Goal: Find specific page/section: Find specific page/section

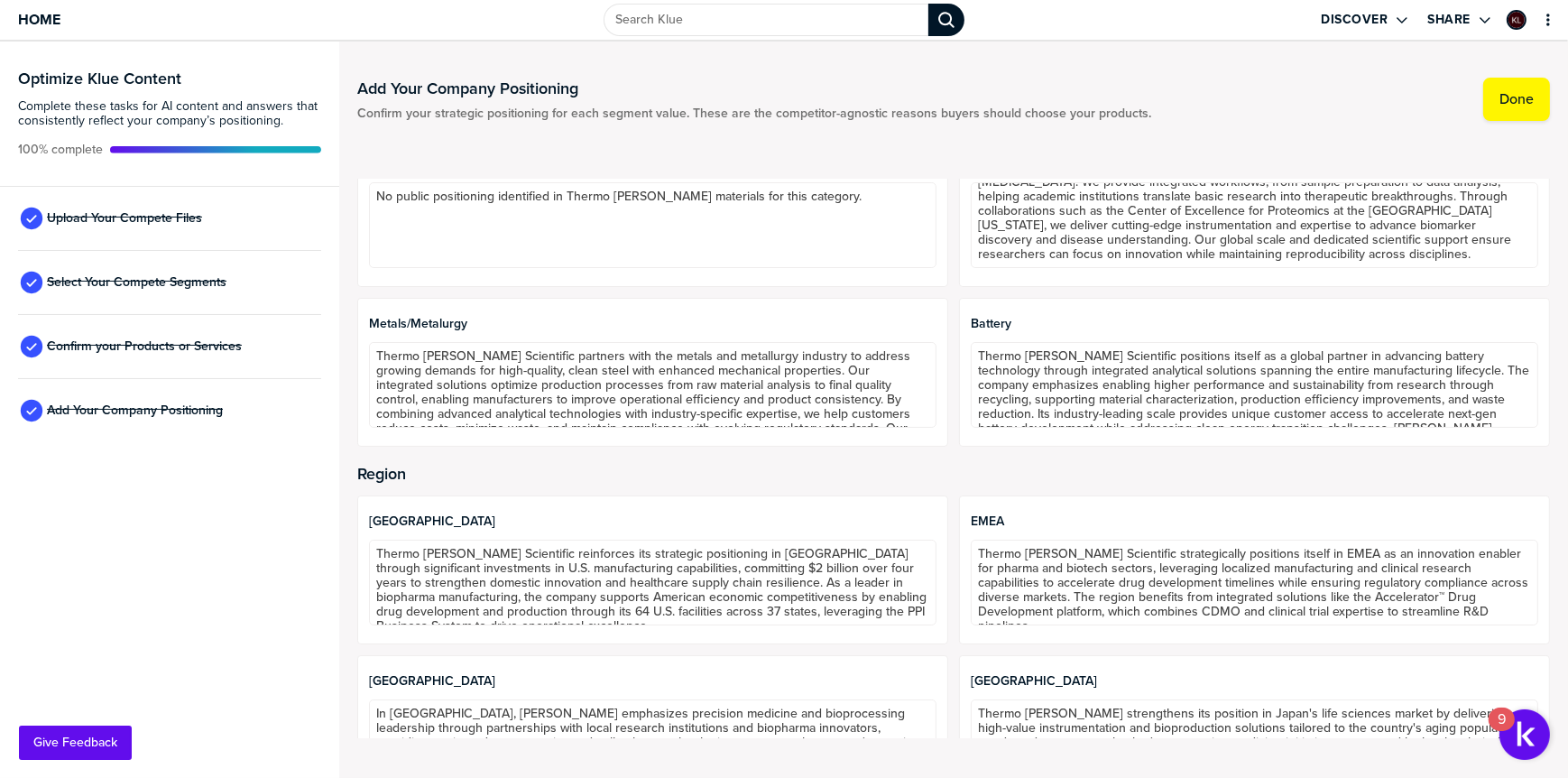
scroll to position [525, 0]
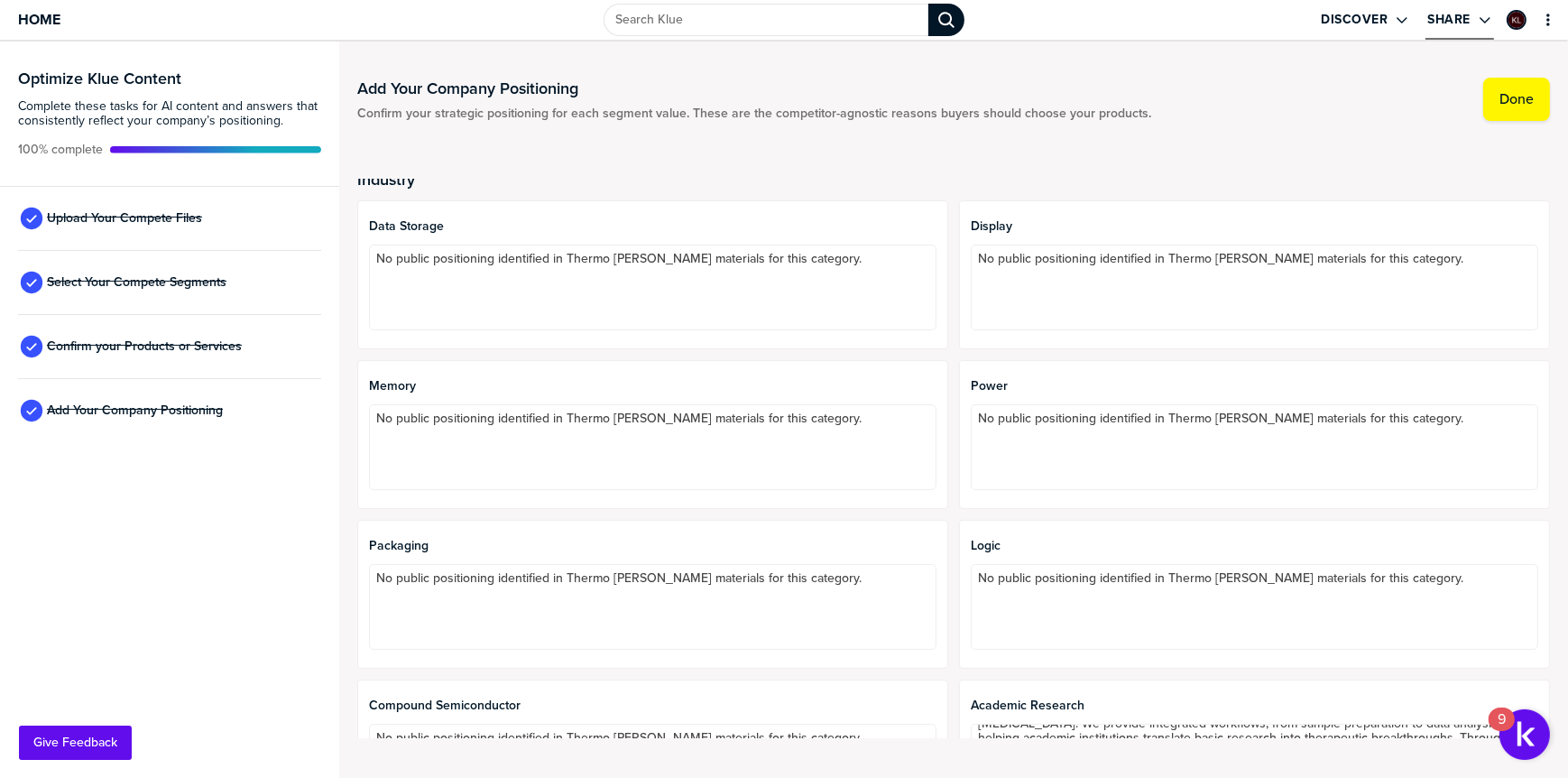
click at [1489, 17] on icon "Open Drop" at bounding box center [1484, 20] width 11 height 6
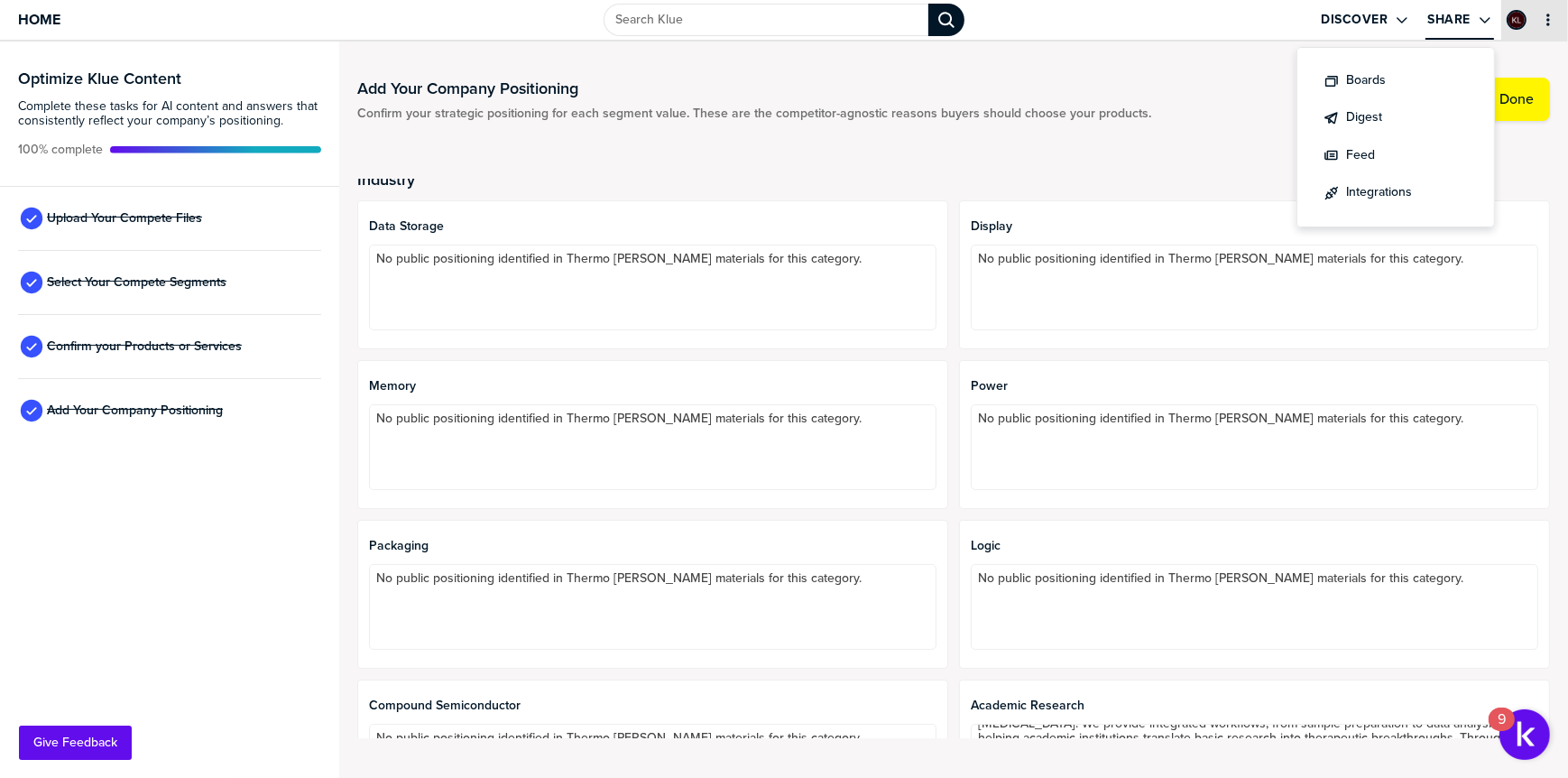
click at [1560, 24] on div "primary" at bounding box center [1534, 19] width 67 height 39
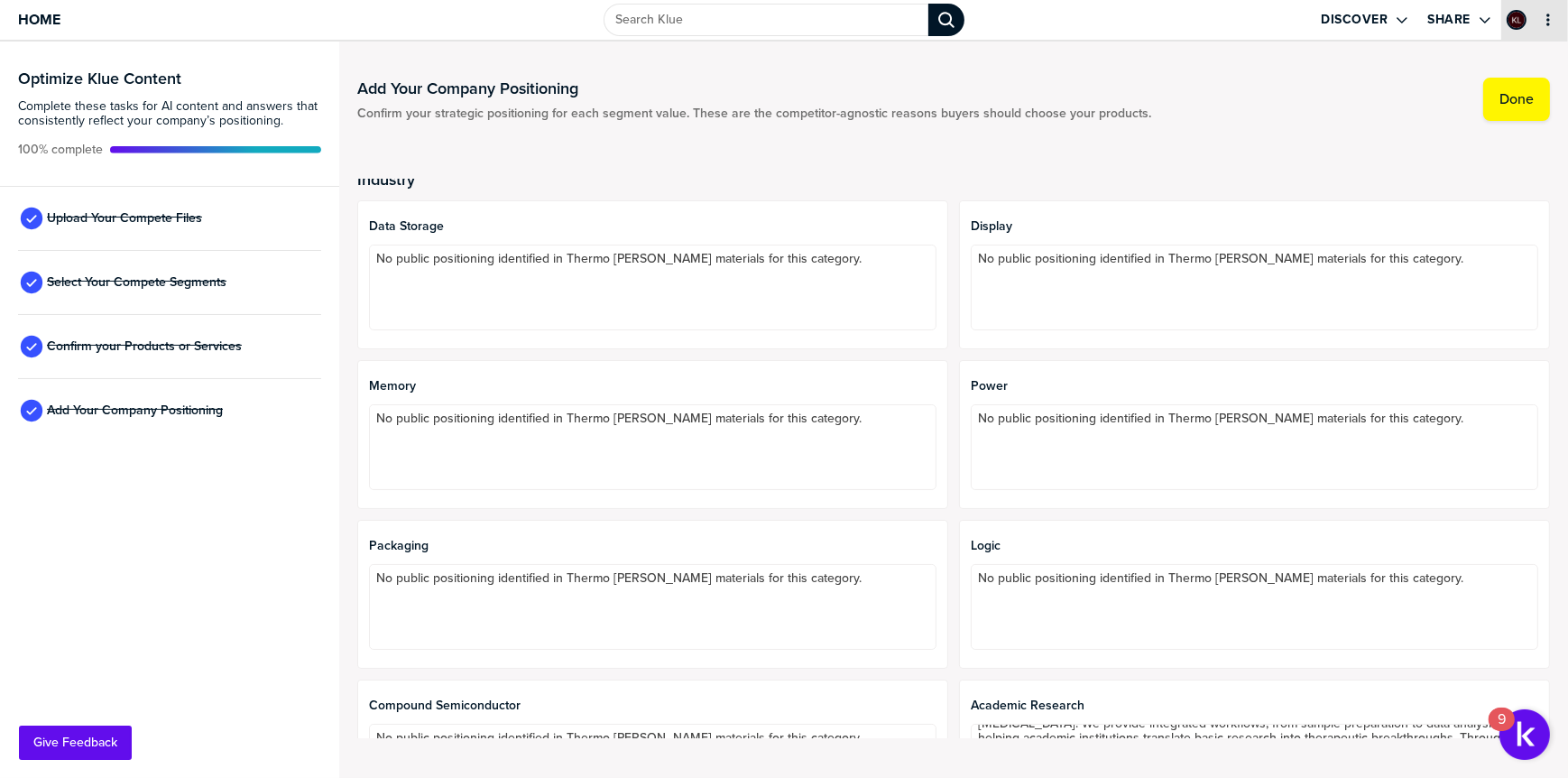
click at [1547, 23] on icon "primary" at bounding box center [1548, 20] width 15 height 15
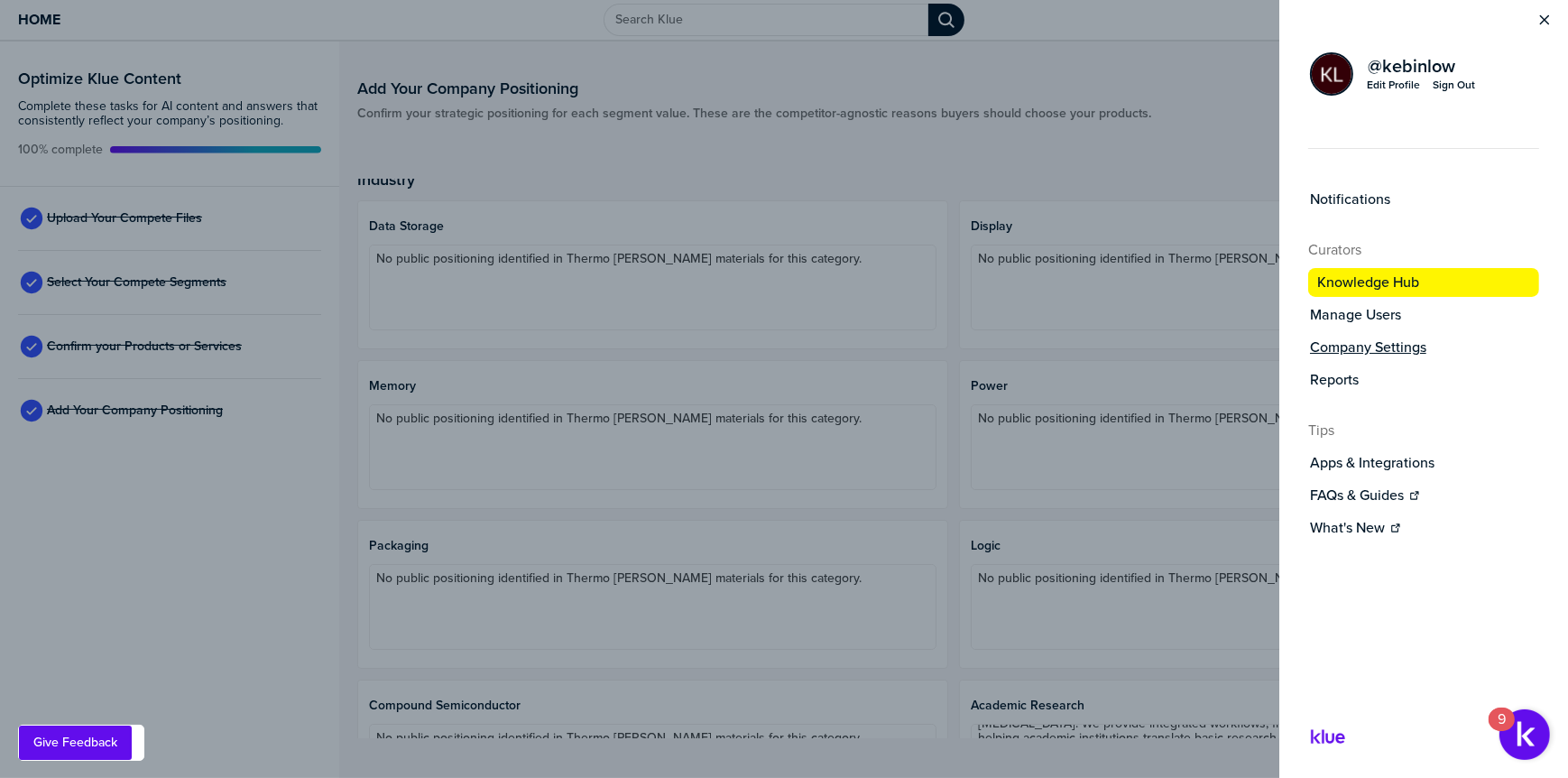
click at [1348, 349] on label "Company Settings" at bounding box center [1368, 347] width 117 height 18
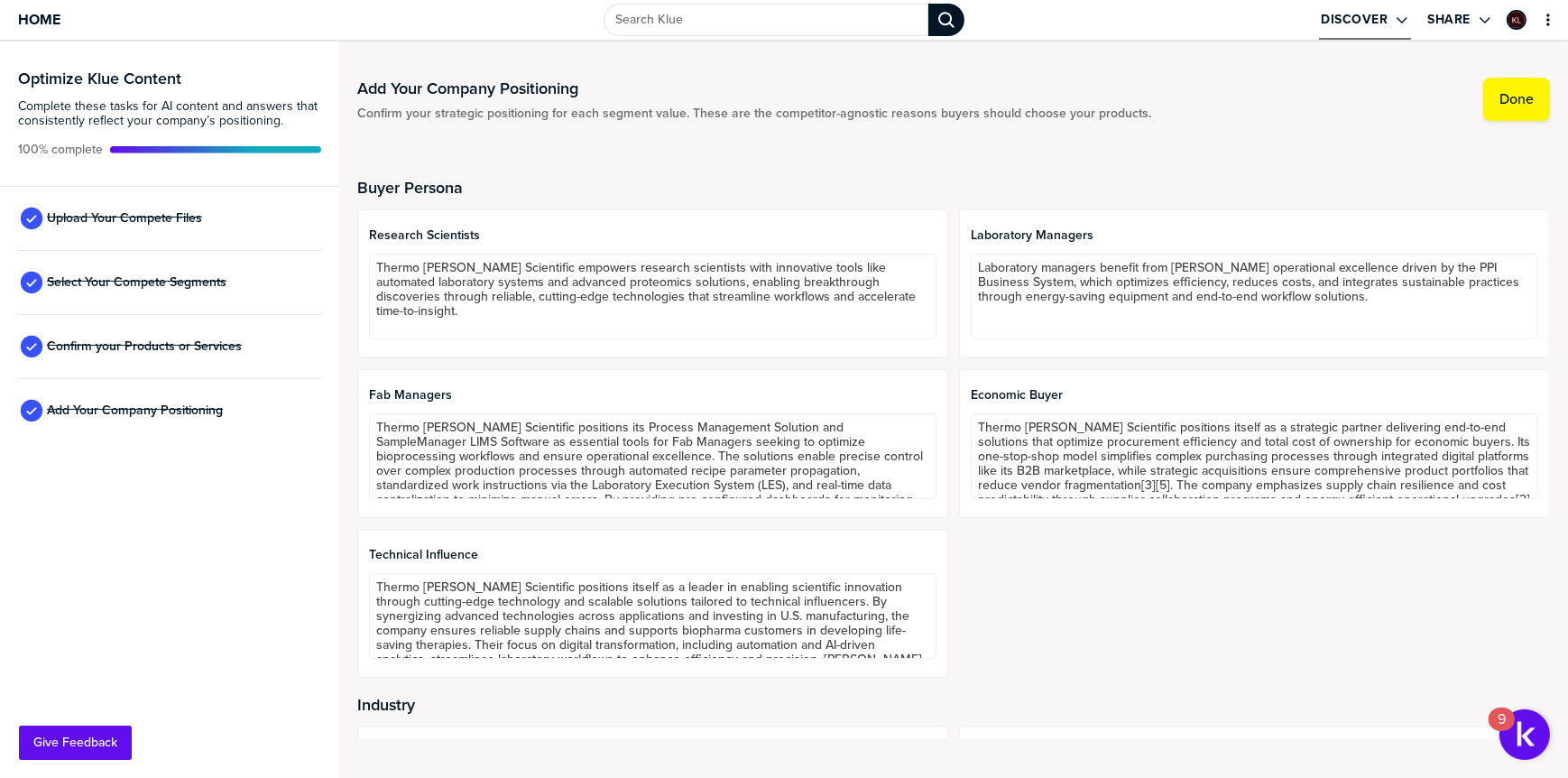
click at [1404, 19] on icon "Open Drop" at bounding box center [1402, 20] width 15 height 15
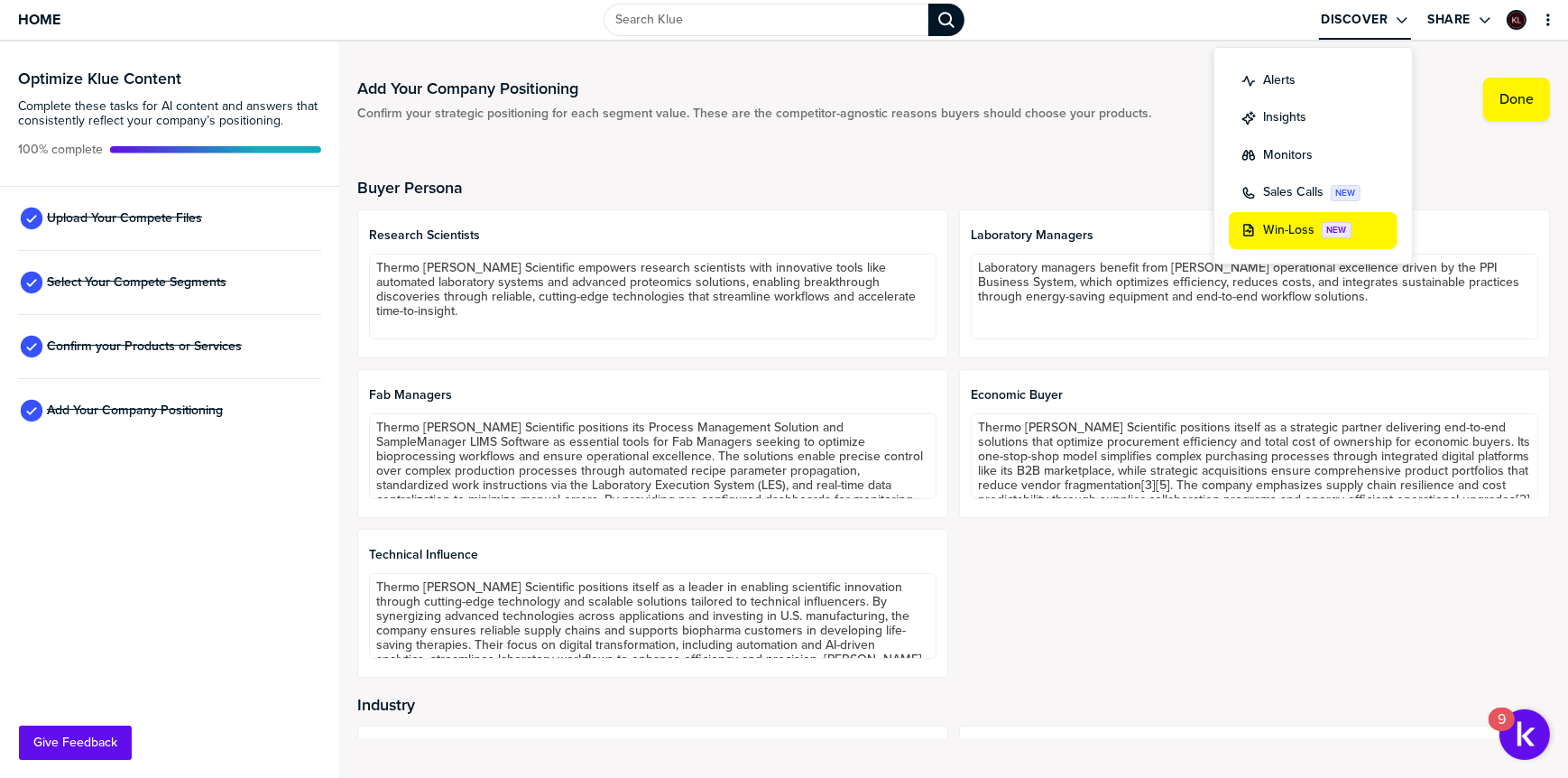
click at [1289, 224] on label "Win-Loss" at bounding box center [1289, 231] width 51 height 19
